Goal: Task Accomplishment & Management: Manage account settings

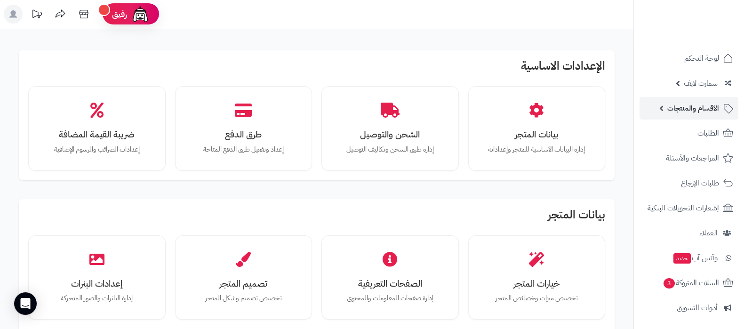
click at [682, 107] on span "الأقسام والمنتجات" at bounding box center [693, 108] width 52 height 13
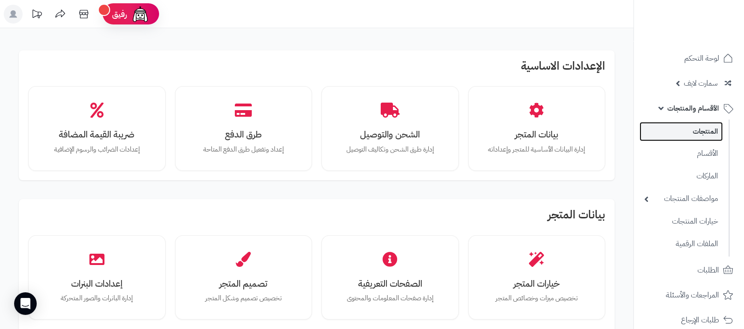
click at [676, 126] on link "المنتجات" at bounding box center [680, 131] width 83 height 19
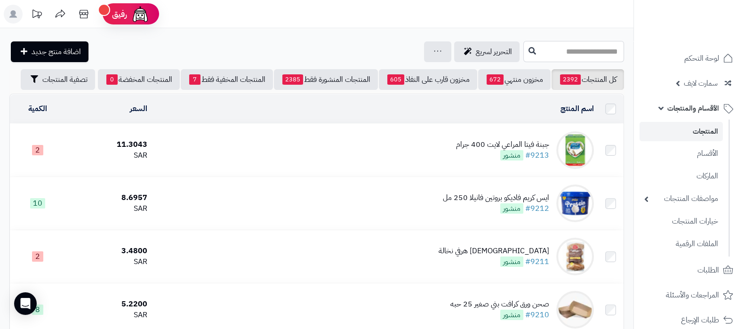
click at [544, 51] on input "text" at bounding box center [573, 51] width 101 height 21
type input "*********"
click at [548, 77] on link "عبوة معمول ام صالح أصابع بالشكولاتة و المكسرات" at bounding box center [573, 73] width 101 height 17
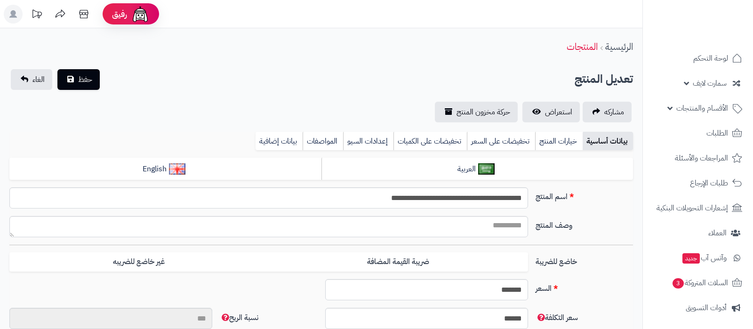
type input "**"
type input "*********"
type input "*****"
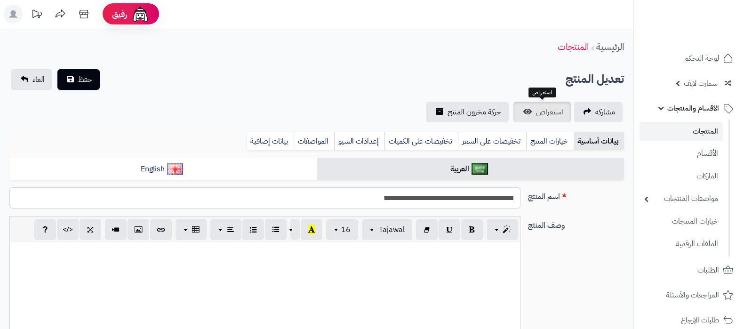
scroll to position [184, 0]
click at [550, 118] on link "استعراض" at bounding box center [541, 112] width 57 height 21
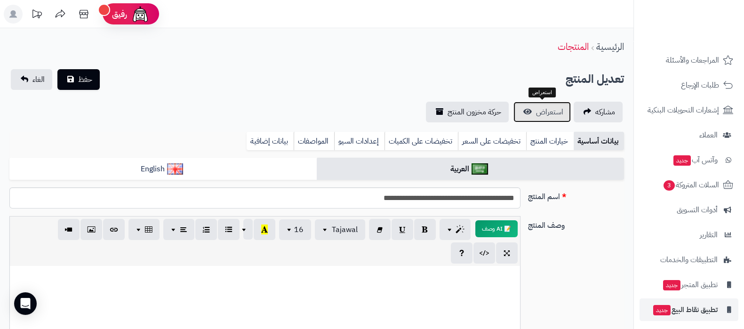
scroll to position [263, 0]
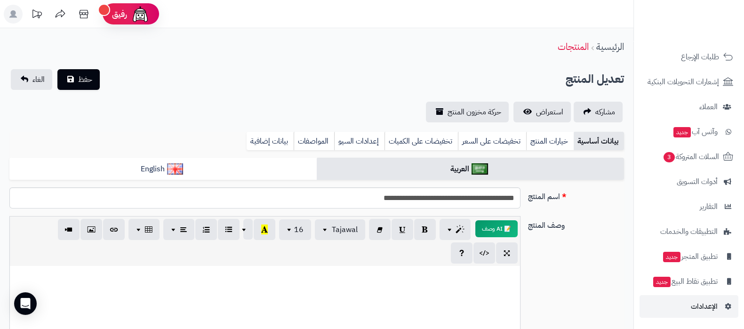
click at [691, 317] on nav "لوحة التحكم سمارت لايف مزامنة أقسام المنتجات مزامنة البراندات مزامنة المنتجات م…" at bounding box center [688, 176] width 111 height 329
click at [694, 312] on span "الإعدادات" at bounding box center [703, 306] width 27 height 13
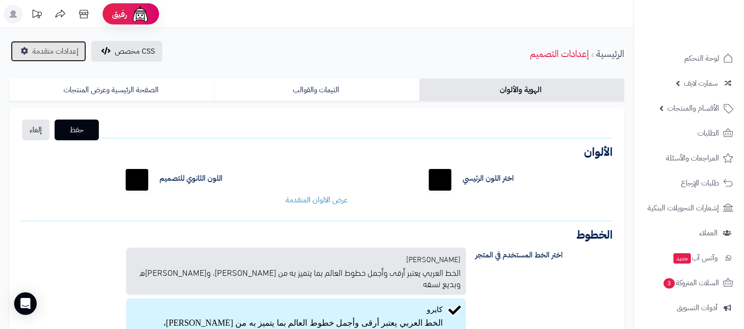
click at [62, 56] on span "إعدادات متقدمة" at bounding box center [55, 51] width 46 height 11
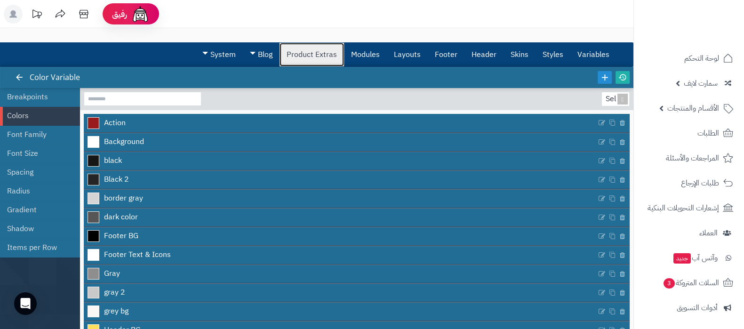
click at [304, 56] on link "Product Extras" at bounding box center [311, 55] width 64 height 24
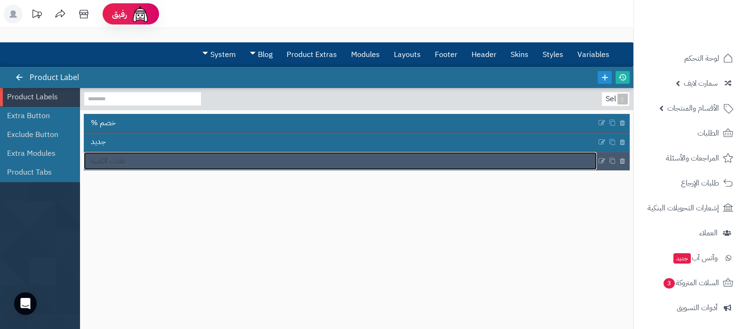
click at [160, 160] on link "نفذت الكمية" at bounding box center [340, 161] width 513 height 18
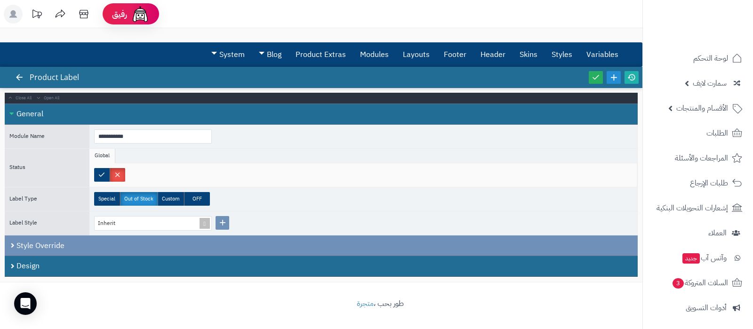
click at [110, 174] on label at bounding box center [118, 175] width 16 height 14
click at [100, 171] on label at bounding box center [102, 175] width 16 height 14
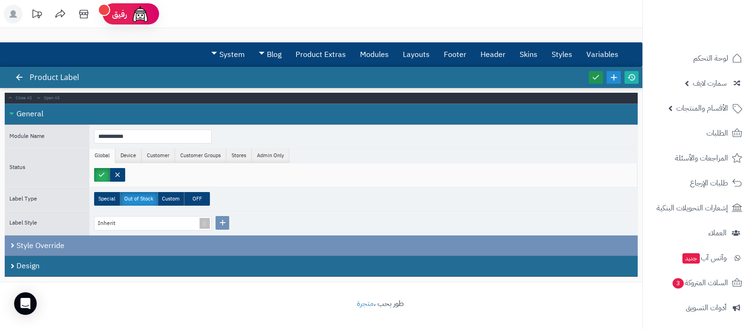
click at [594, 78] on icon at bounding box center [595, 77] width 8 height 8
click at [627, 76] on icon at bounding box center [631, 77] width 8 height 8
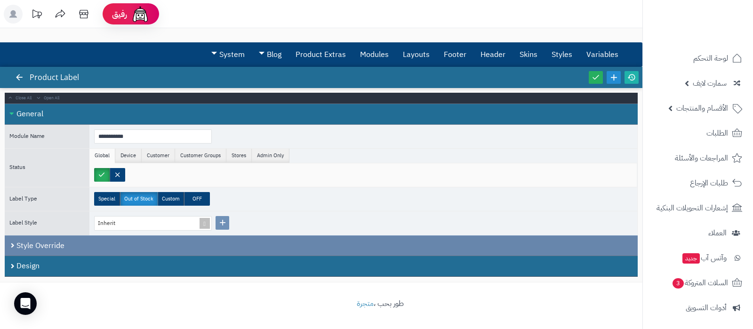
click at [74, 246] on div "Style Override" at bounding box center [321, 245] width 633 height 21
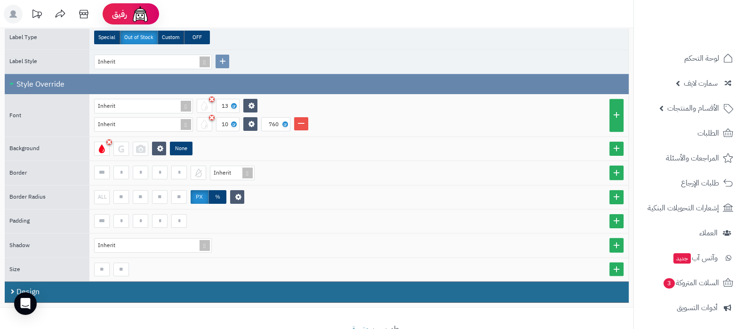
scroll to position [176, 0]
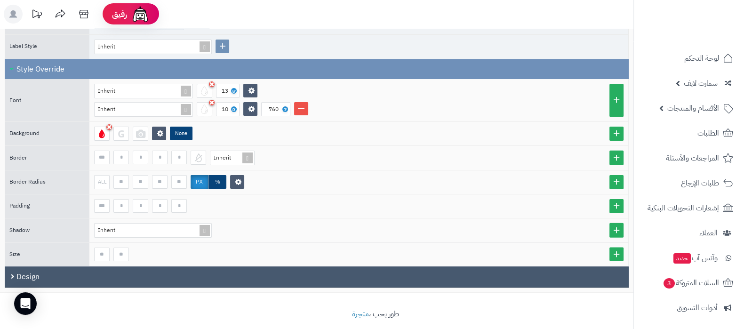
click at [75, 270] on div "Design" at bounding box center [317, 276] width 624 height 21
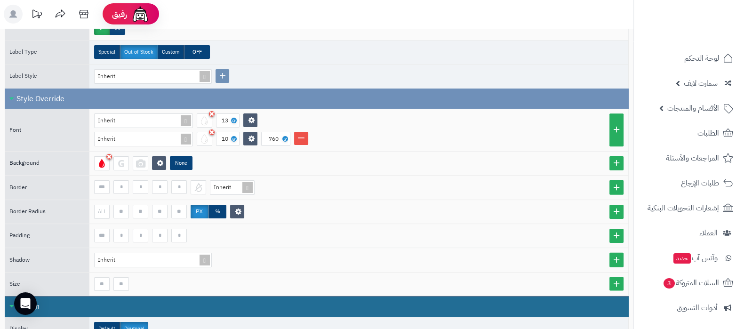
scroll to position [129, 0]
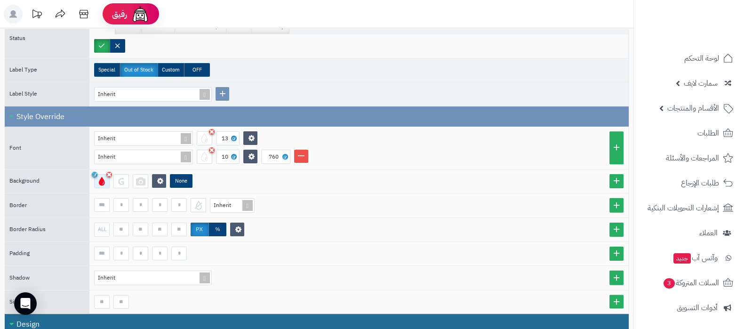
click at [103, 183] on div at bounding box center [102, 181] width 16 height 14
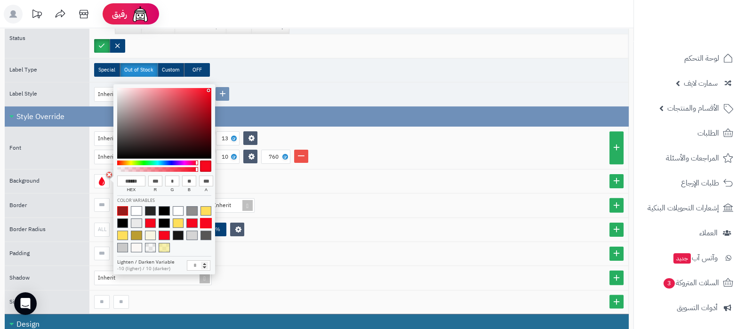
click at [122, 206] on span at bounding box center [122, 210] width 11 height 9
type input "******"
type input "***"
type input "**"
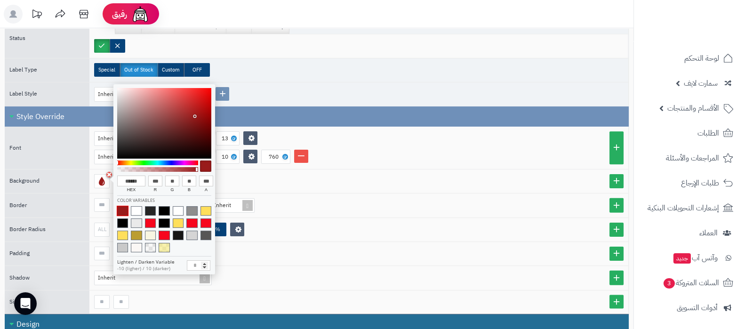
click at [504, 164] on div "Inherit 13 Inherit 10 760" at bounding box center [358, 148] width 539 height 42
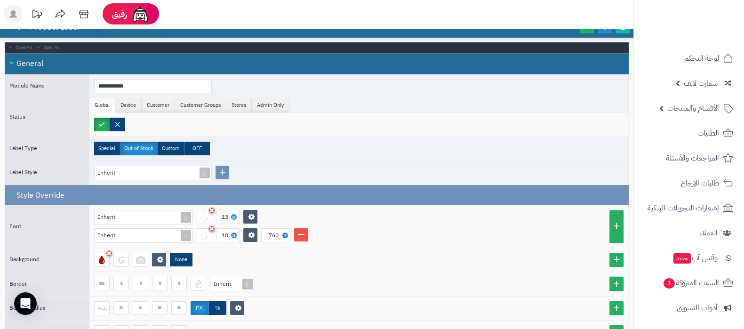
scroll to position [0, 0]
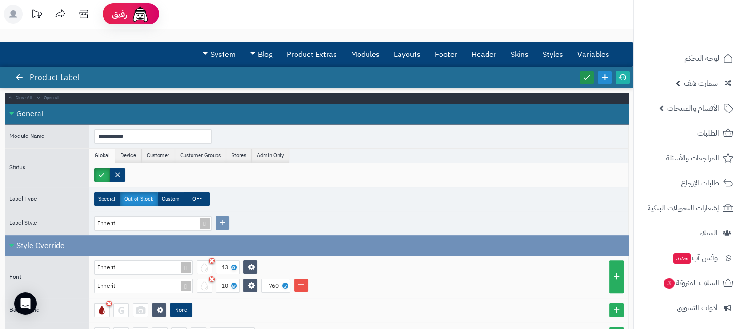
click at [580, 78] on link at bounding box center [586, 77] width 14 height 13
click at [622, 76] on icon at bounding box center [622, 77] width 8 height 8
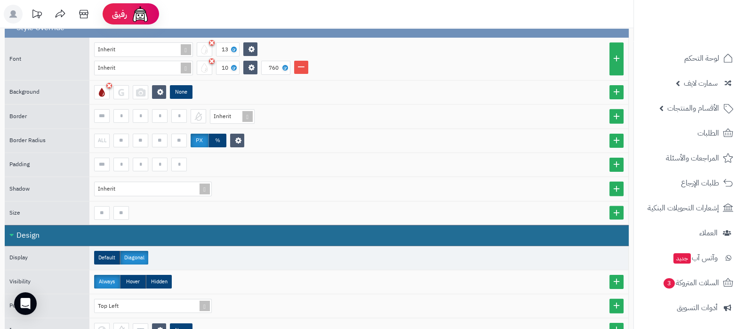
scroll to position [353, 0]
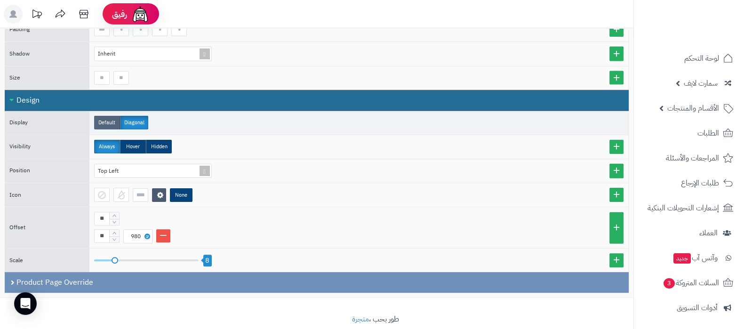
click at [109, 121] on label "Default" at bounding box center [107, 123] width 26 height 14
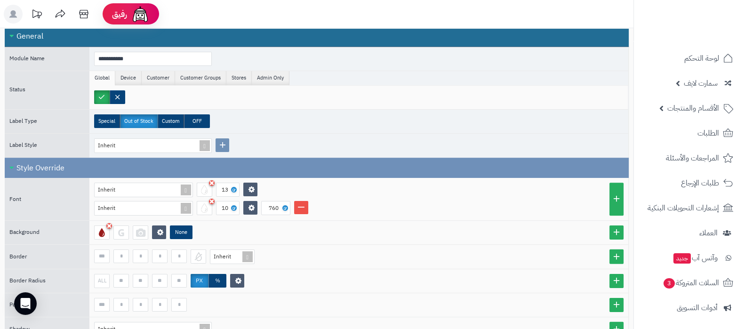
scroll to position [0, 0]
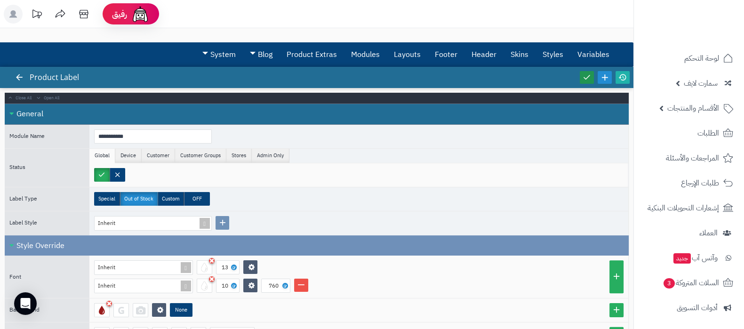
click at [587, 73] on icon at bounding box center [586, 77] width 8 height 8
click at [623, 76] on icon at bounding box center [622, 77] width 8 height 8
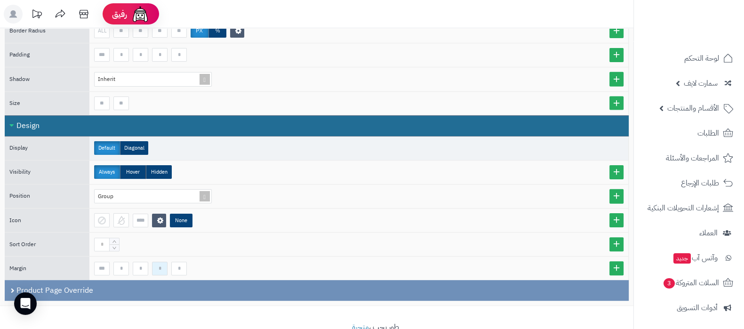
scroll to position [347, 0]
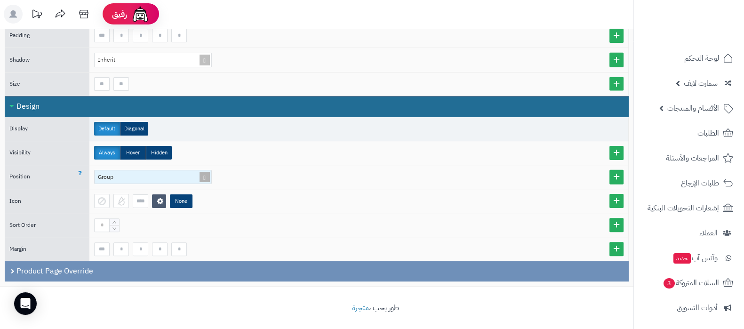
click at [204, 171] on span at bounding box center [204, 177] width 13 height 14
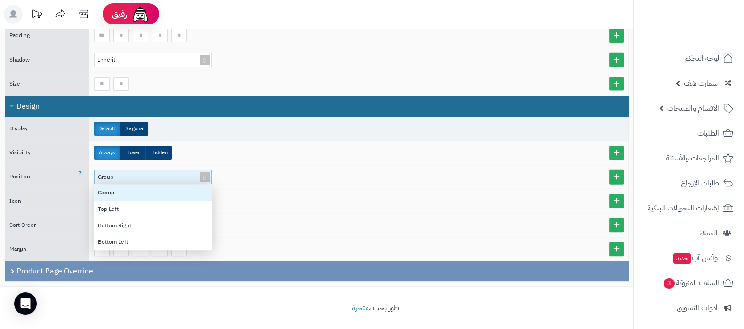
scroll to position [56, 108]
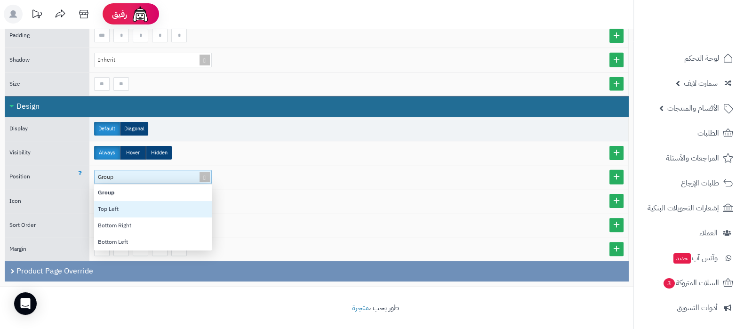
click at [106, 208] on div "Top Left" at bounding box center [153, 209] width 118 height 16
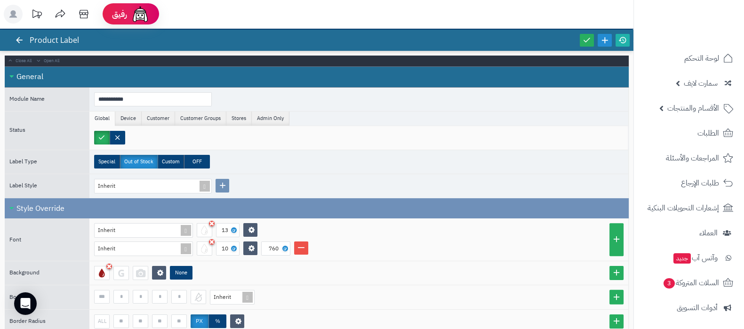
scroll to position [0, 0]
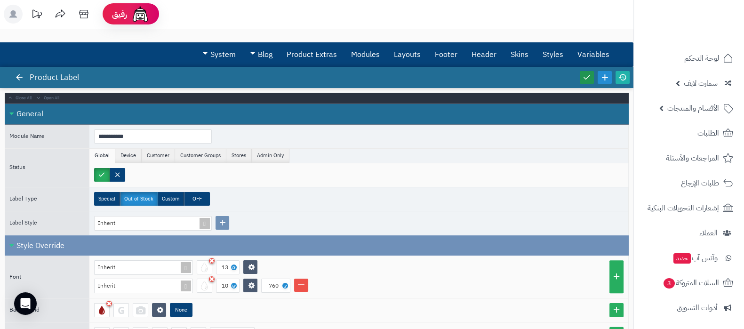
click at [586, 78] on icon at bounding box center [586, 77] width 8 height 8
click at [626, 78] on icon at bounding box center [622, 77] width 8 height 8
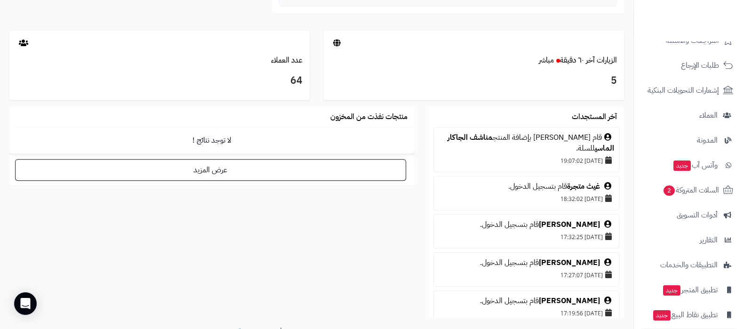
scroll to position [127, 0]
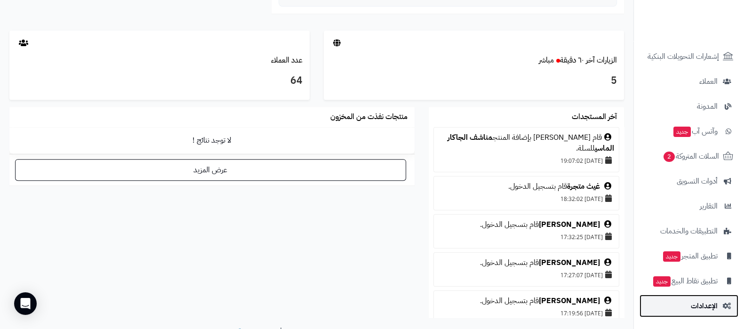
click at [713, 295] on link "الإعدادات" at bounding box center [688, 305] width 99 height 23
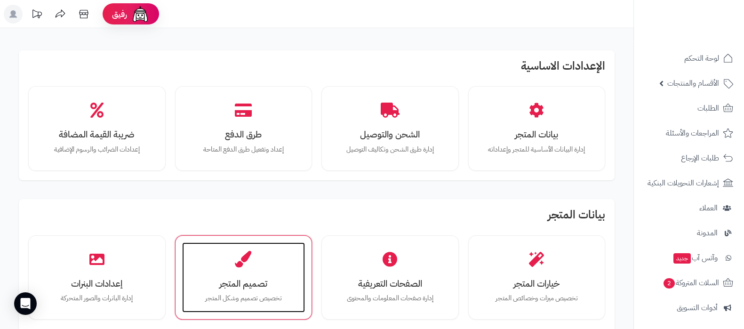
click at [226, 249] on div "تصميم المتجر تخصيص تصميم وشكل المتجر" at bounding box center [243, 277] width 123 height 71
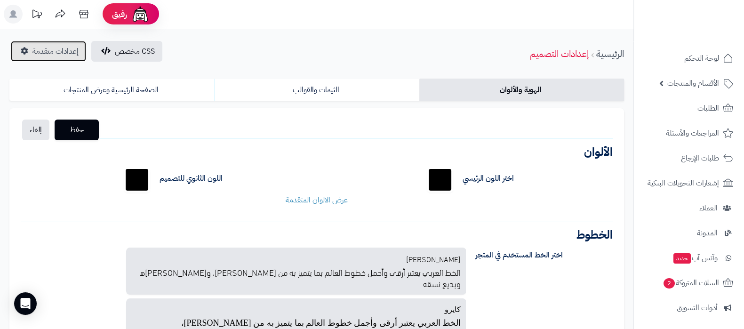
click at [43, 50] on span "إعدادات متقدمة" at bounding box center [55, 51] width 46 height 11
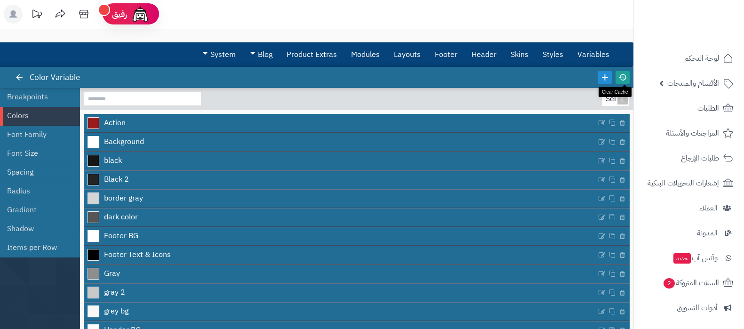
click at [621, 77] on icon at bounding box center [622, 77] width 8 height 8
click at [622, 80] on icon at bounding box center [622, 77] width 8 height 8
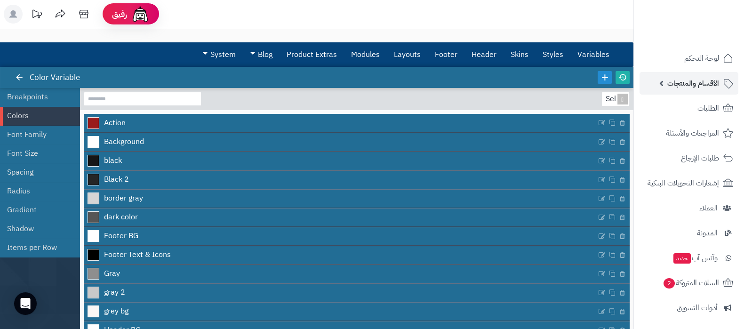
click at [680, 82] on span "الأقسام والمنتجات" at bounding box center [693, 83] width 52 height 13
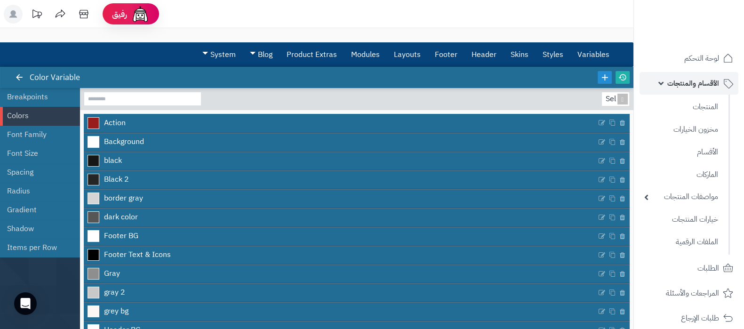
click at [682, 79] on span "الأقسام والمنتجات" at bounding box center [693, 83] width 52 height 13
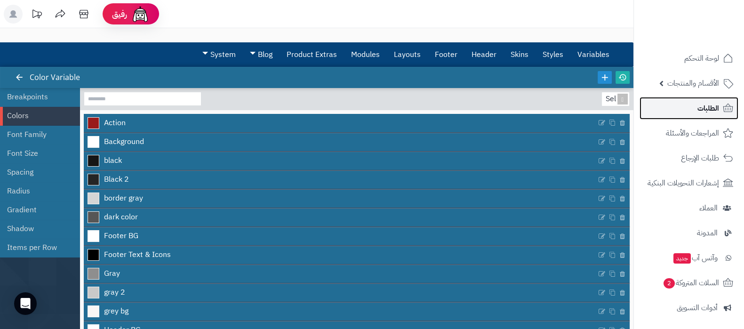
click at [692, 99] on link "الطلبات" at bounding box center [688, 108] width 99 height 23
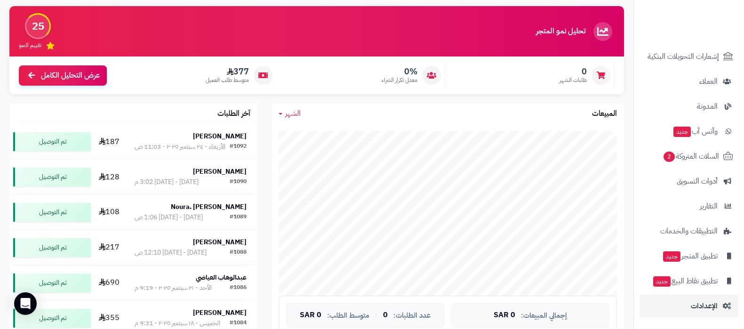
scroll to position [294, 0]
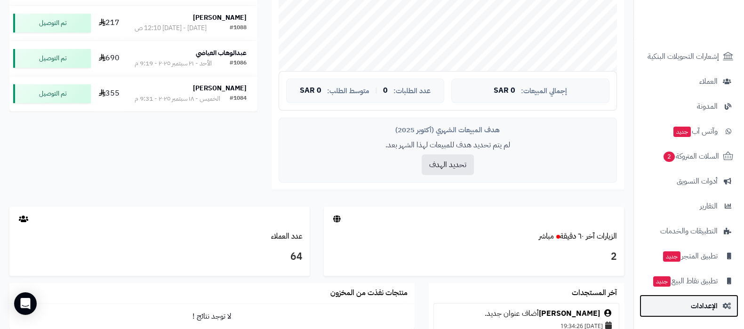
click at [685, 304] on link "الإعدادات" at bounding box center [688, 305] width 99 height 23
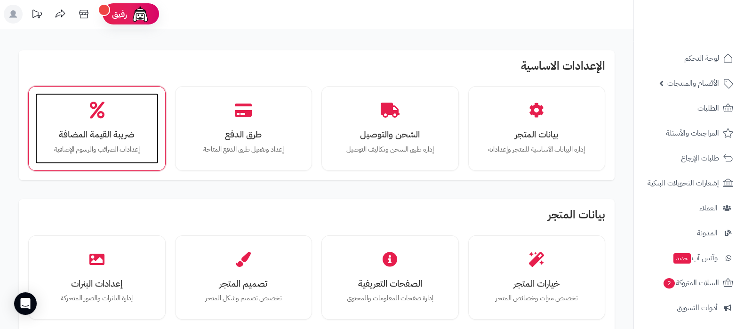
click at [123, 118] on div "ضريبة القيمة المضافة إعدادات الضرائب والرسوم الإضافية" at bounding box center [96, 128] width 123 height 71
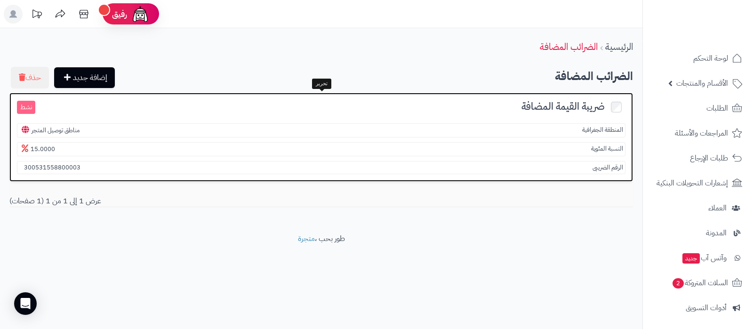
click at [542, 127] on section "المنطقة الجغرافية مناطق توصيل المتجر" at bounding box center [321, 130] width 608 height 14
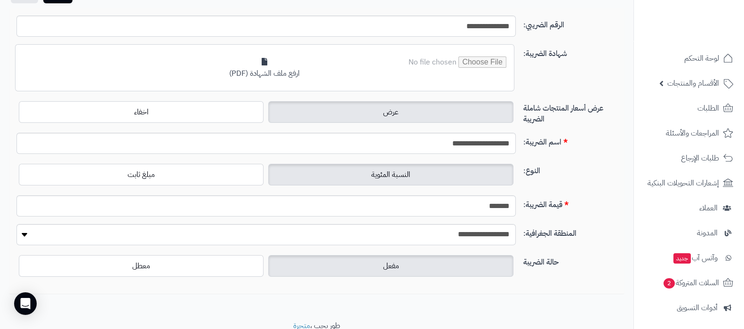
scroll to position [122, 0]
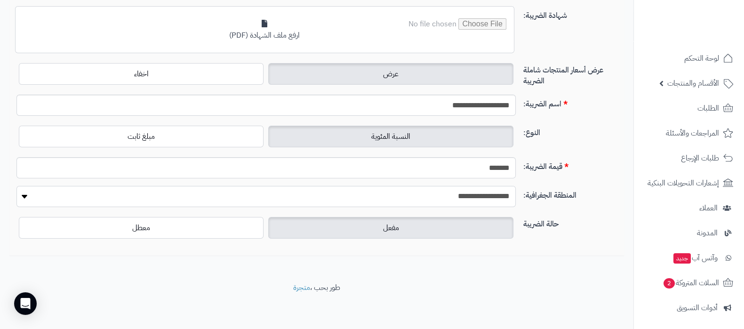
click at [447, 193] on select "**********" at bounding box center [265, 196] width 499 height 21
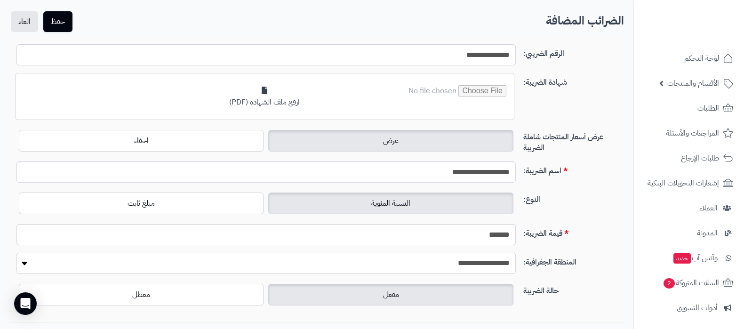
scroll to position [0, 0]
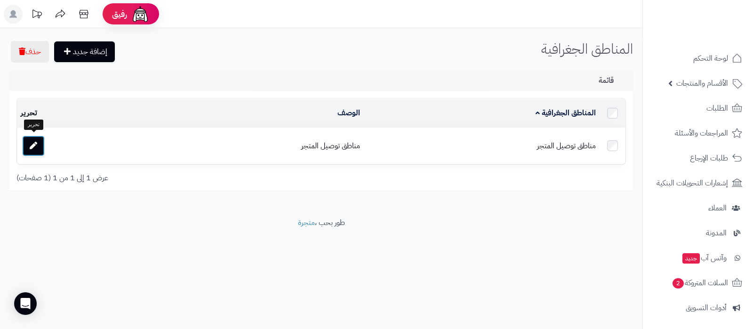
click at [38, 147] on link at bounding box center [33, 145] width 23 height 21
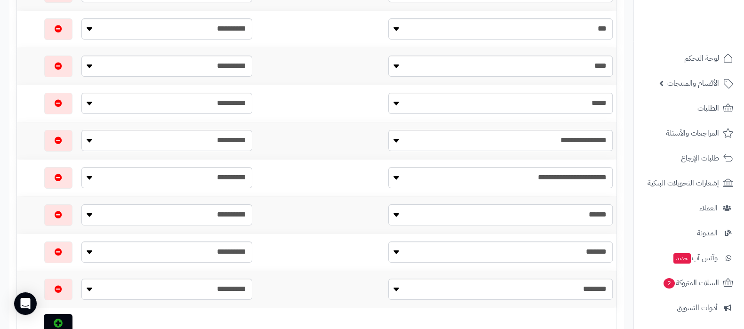
scroll to position [235, 0]
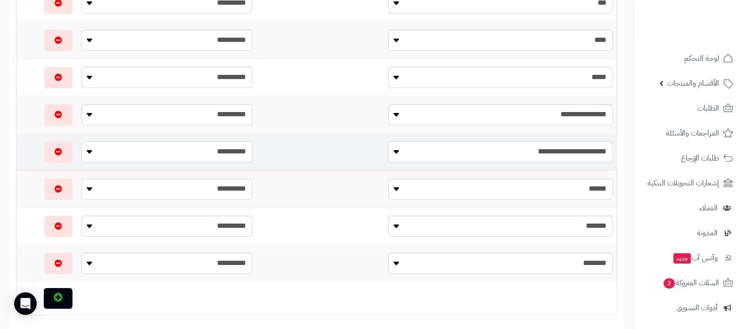
click at [252, 149] on select "**********" at bounding box center [166, 151] width 171 height 21
click at [113, 141] on select "**********" at bounding box center [166, 151] width 171 height 21
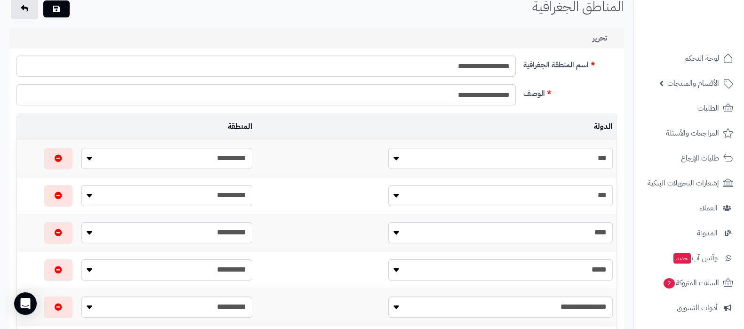
scroll to position [0, 0]
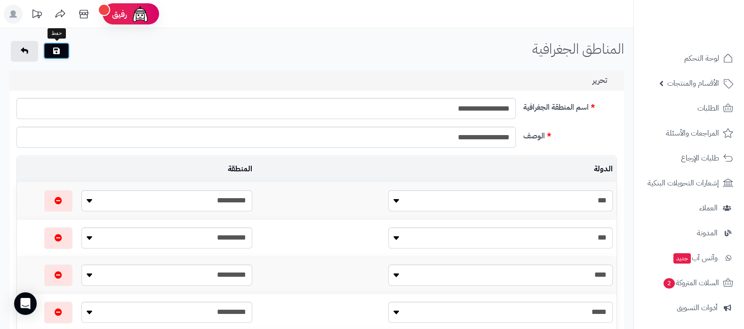
click at [58, 48] on icon "submit" at bounding box center [56, 51] width 7 height 8
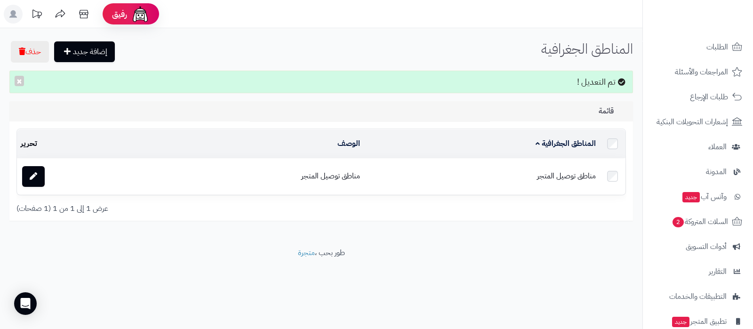
scroll to position [127, 0]
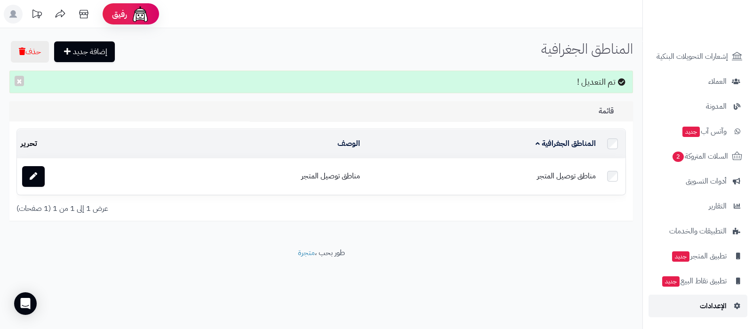
click at [703, 312] on link "الإعدادات" at bounding box center [697, 305] width 99 height 23
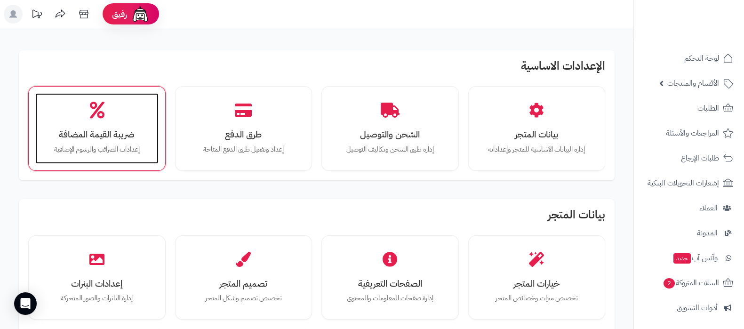
click at [118, 125] on div "ضريبة القيمة المضافة إعدادات الضرائب والرسوم الإضافية" at bounding box center [96, 128] width 123 height 71
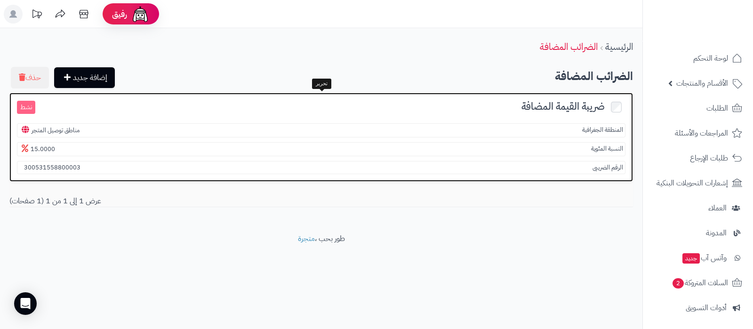
click at [506, 114] on div "ضريبة القيمة المضافة نشط المنطقة الجغرافية مناطق توصيل المتجر النسبة المئوية 15…" at bounding box center [320, 137] width 623 height 89
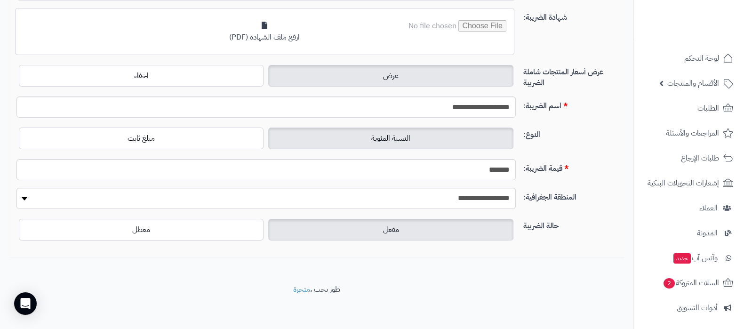
scroll to position [122, 0]
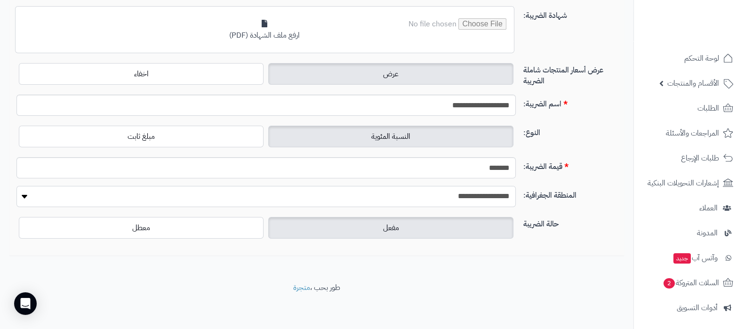
click at [474, 196] on select "**********" at bounding box center [265, 196] width 499 height 21
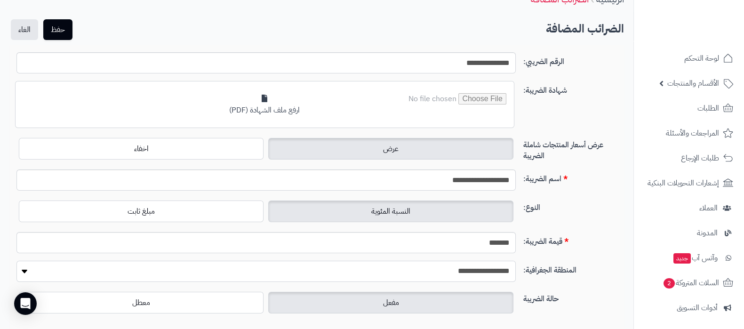
scroll to position [0, 0]
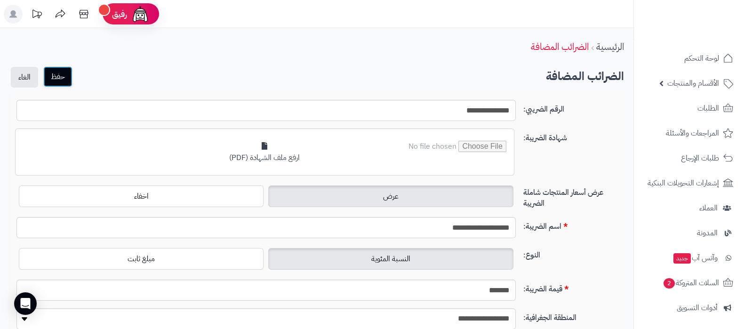
click at [61, 73] on button "حفظ" at bounding box center [57, 76] width 29 height 21
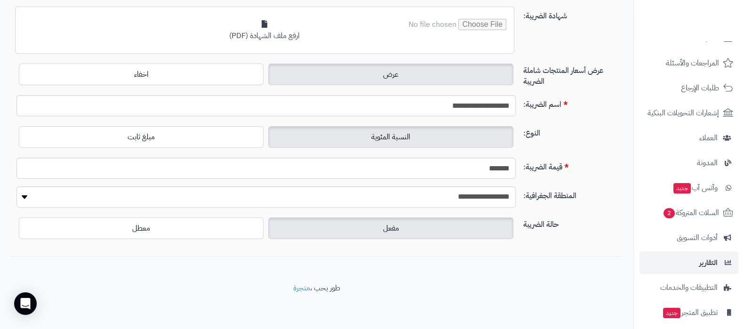
scroll to position [127, 0]
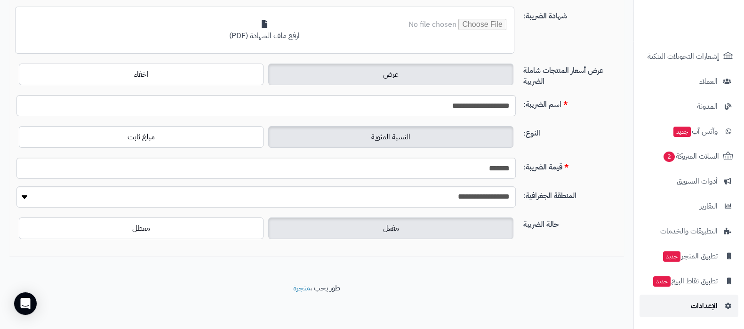
click at [694, 305] on span "الإعدادات" at bounding box center [703, 305] width 27 height 13
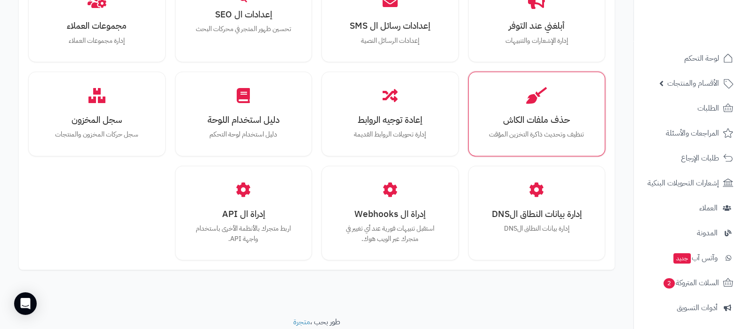
scroll to position [870, 0]
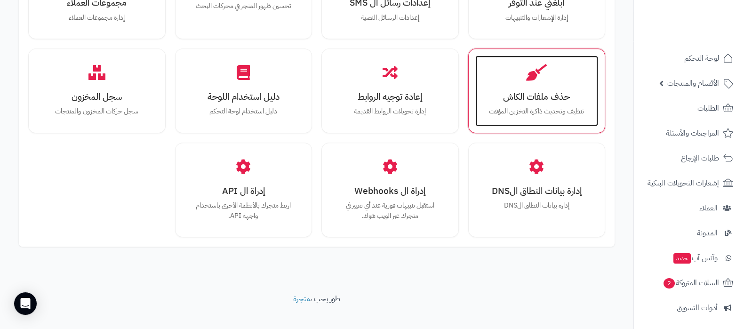
click at [531, 92] on h3 "حذف ملفات الكاش" at bounding box center [536, 97] width 104 height 10
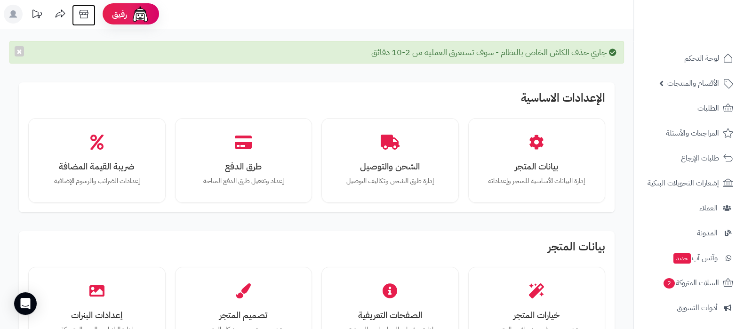
click at [88, 16] on icon at bounding box center [83, 14] width 19 height 19
